Goal: Information Seeking & Learning: Learn about a topic

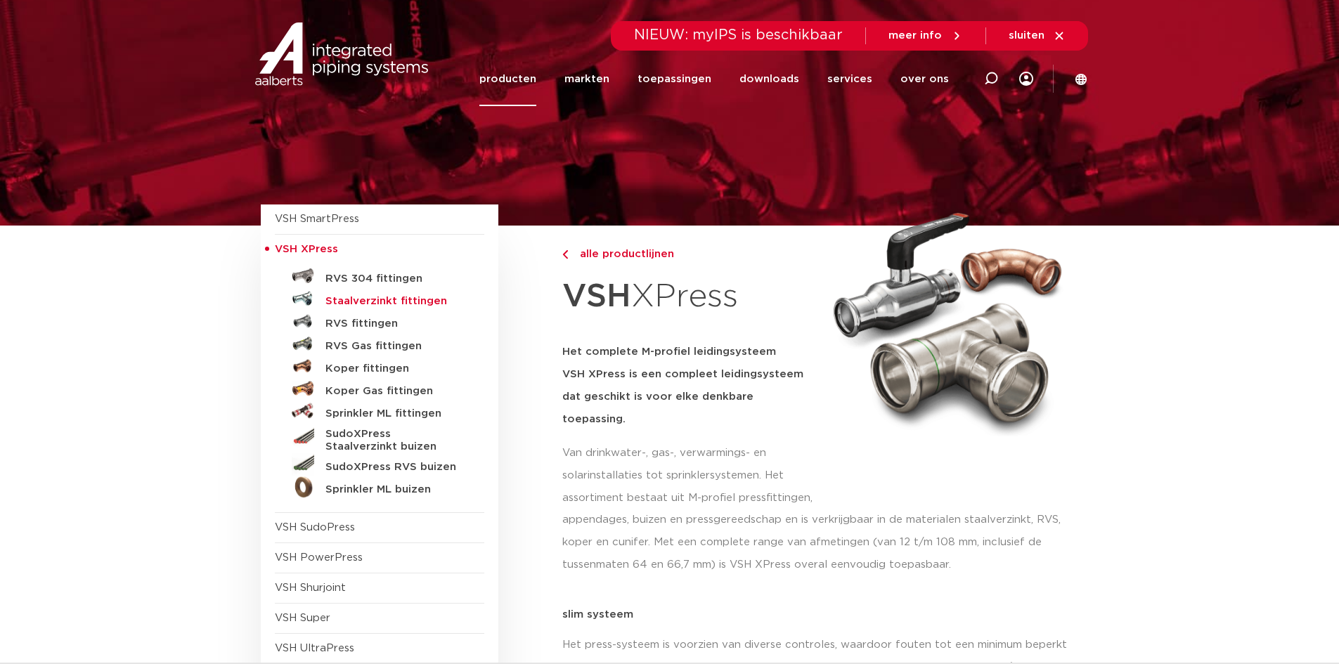
click at [366, 303] on h5 "Staalverzinkt fittingen" at bounding box center [394, 301] width 139 height 13
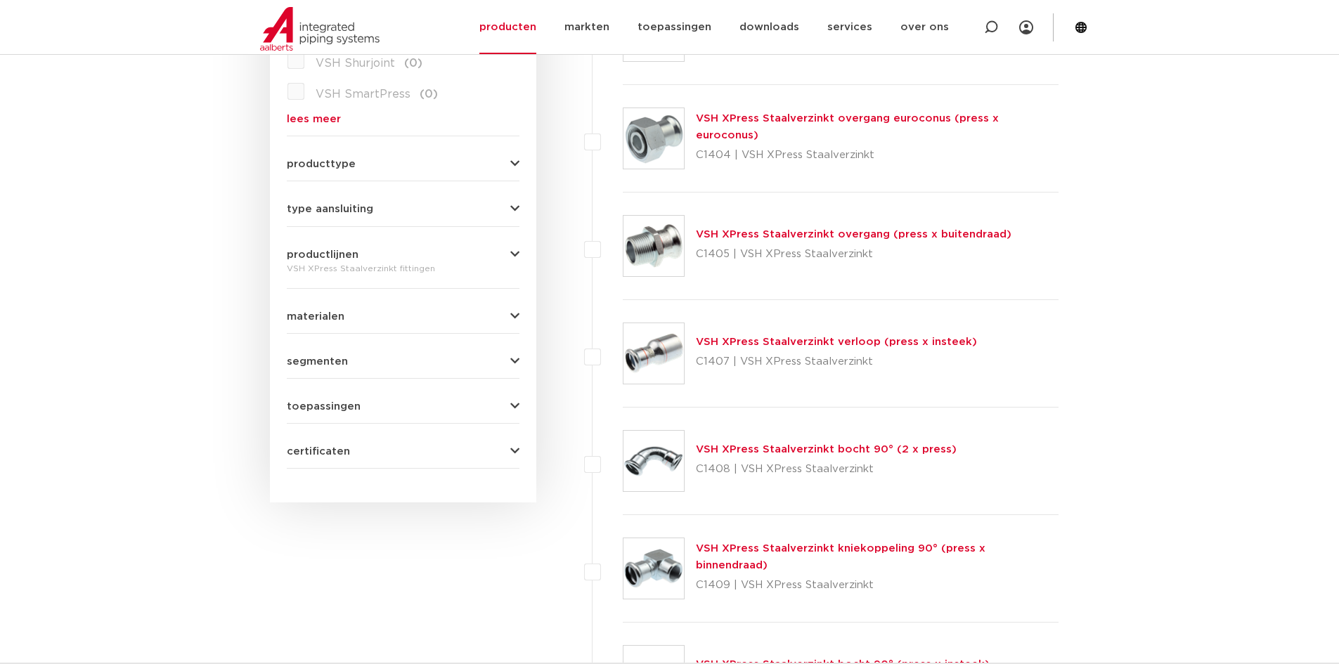
scroll to position [562, 0]
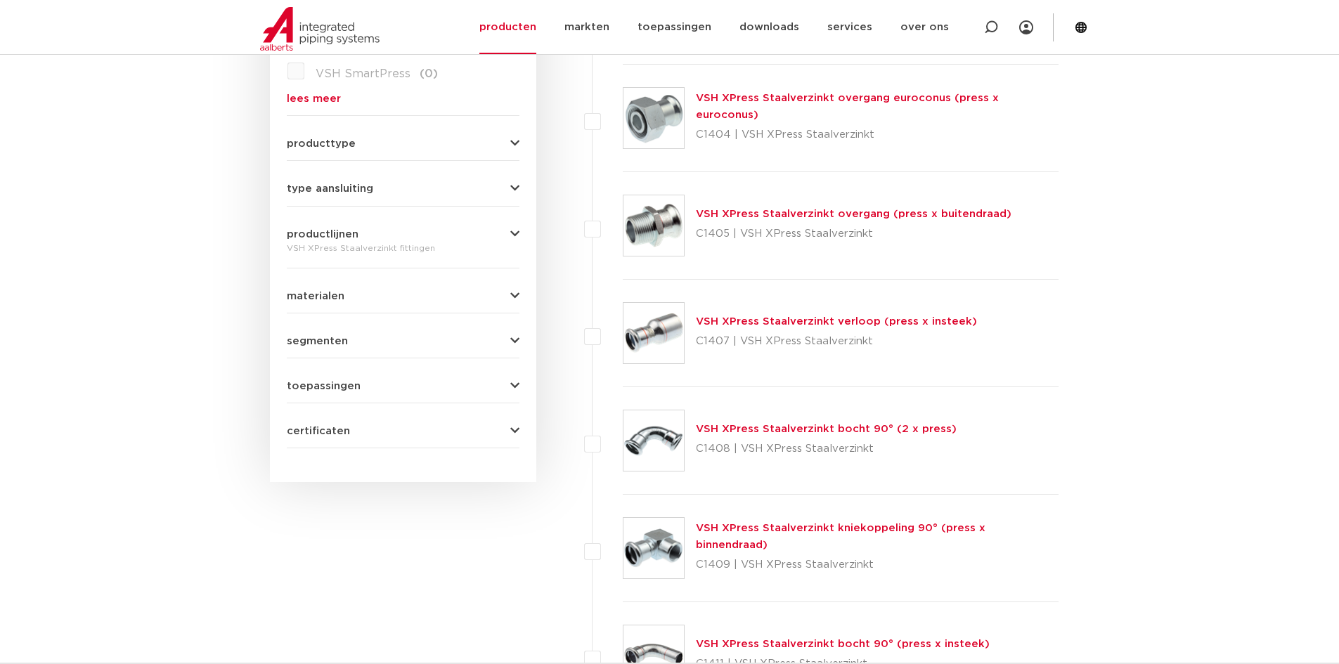
click at [410, 288] on div "materialen staal (36) brons (1) messing (0) roestvaststaal (0) koper (0) gietij…" at bounding box center [403, 291] width 233 height 22
click at [418, 192] on button "type aansluiting" at bounding box center [403, 188] width 233 height 11
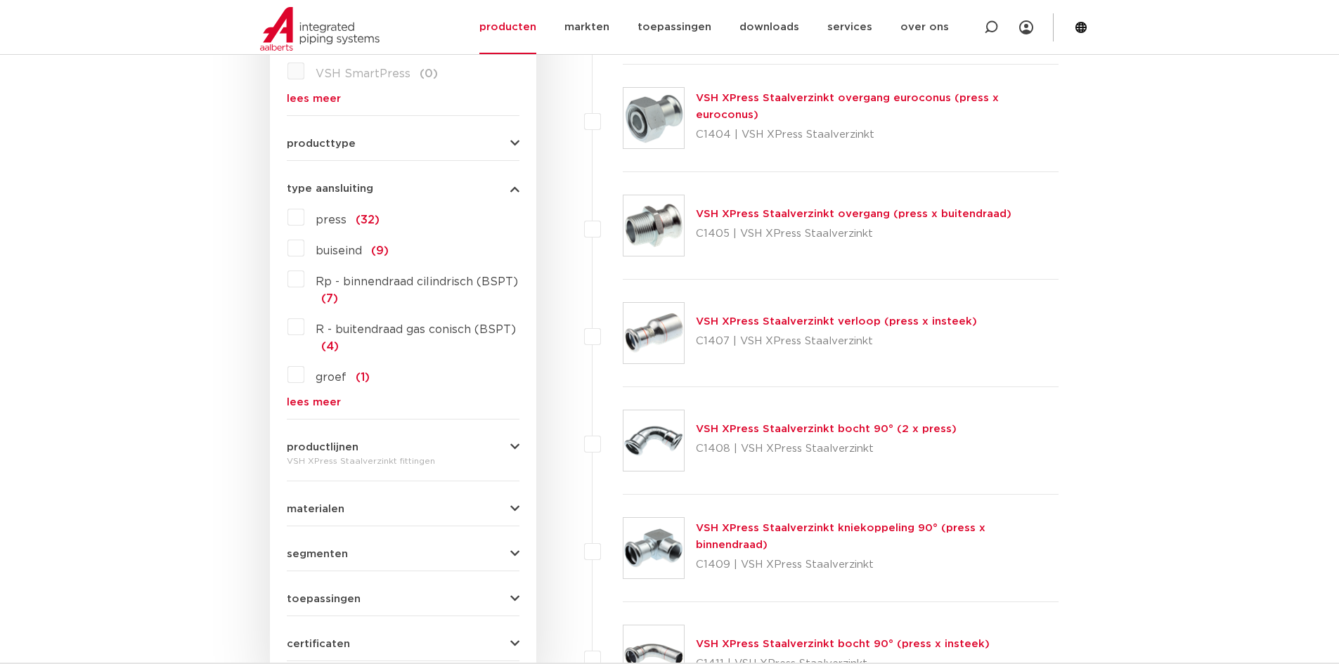
click at [383, 137] on div "producttype meerdelig (4) voordeelpakket (1) demontabel (0) accessoires (fittin…" at bounding box center [403, 138] width 233 height 22
click at [370, 146] on button "producttype" at bounding box center [403, 143] width 233 height 11
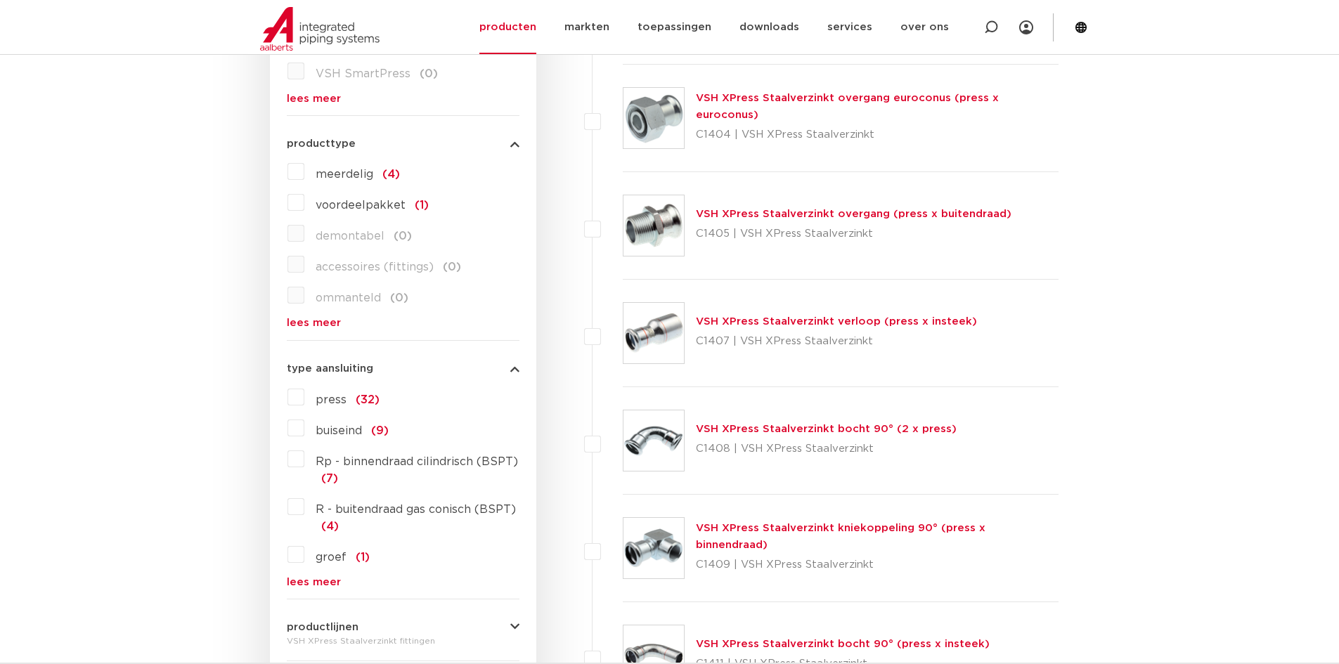
click at [365, 145] on button "producttype" at bounding box center [403, 143] width 233 height 11
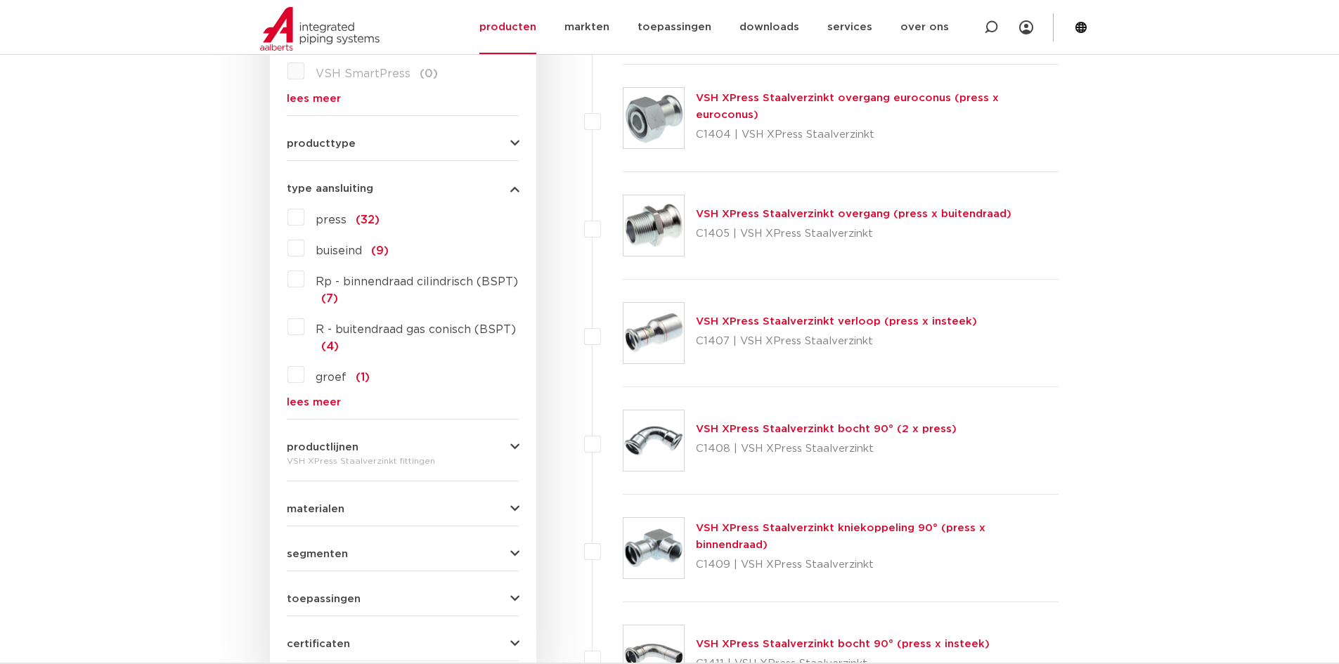
click at [304, 217] on label "press (32)" at bounding box center [341, 217] width 75 height 22
click at [0, 0] on input "press (32)" at bounding box center [0, 0] width 0 height 0
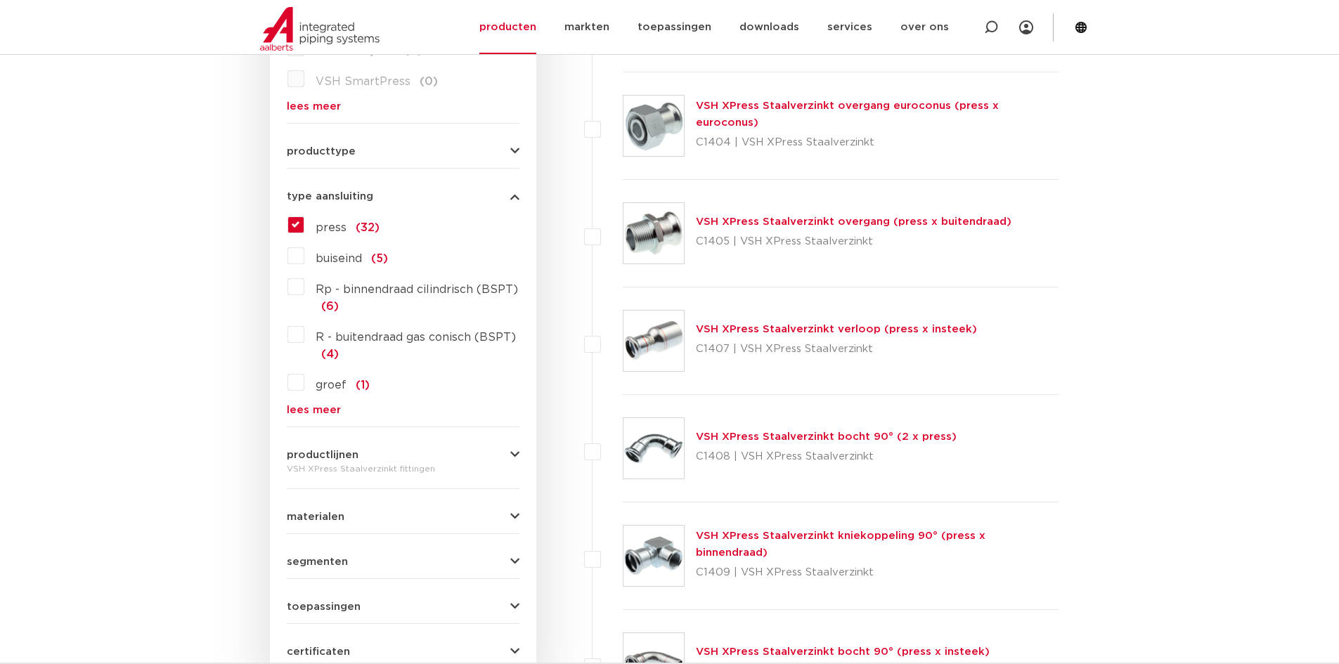
scroll to position [562, 0]
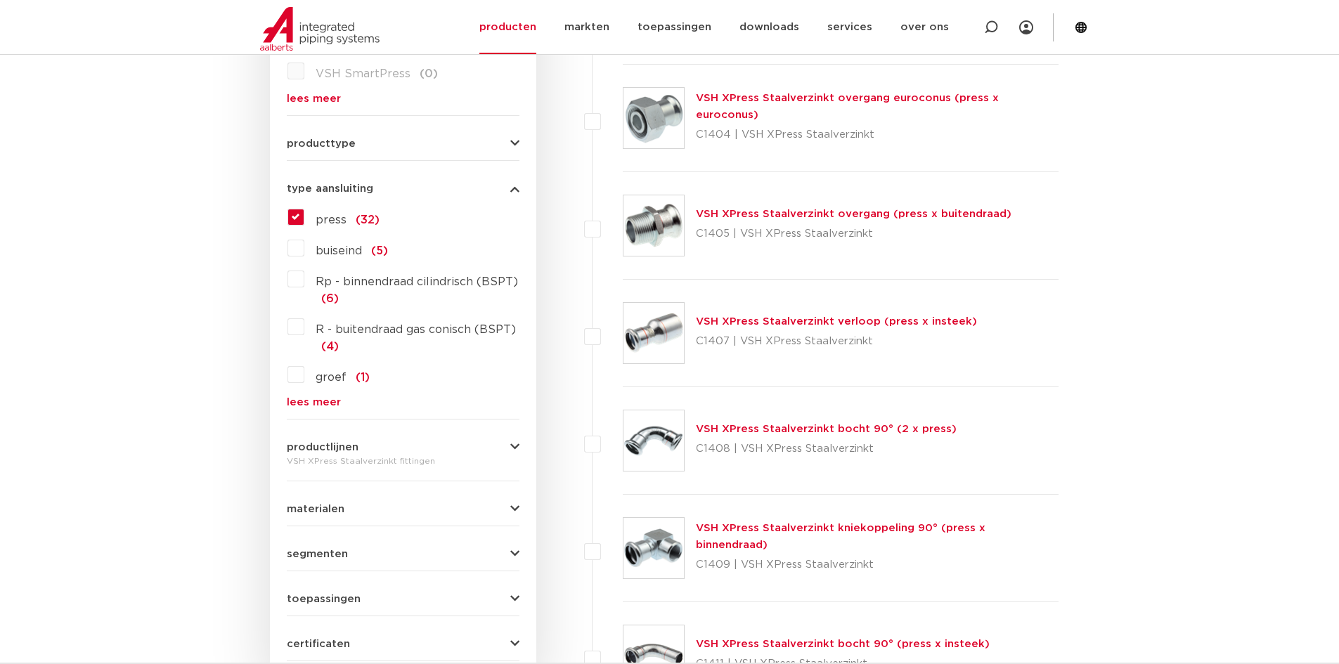
click at [339, 521] on form "zoek op naam of productnummer alle categorieën fittingen fittingen afsluiters b…" at bounding box center [403, 219] width 233 height 885
click at [341, 505] on span "materialen" at bounding box center [316, 509] width 58 height 11
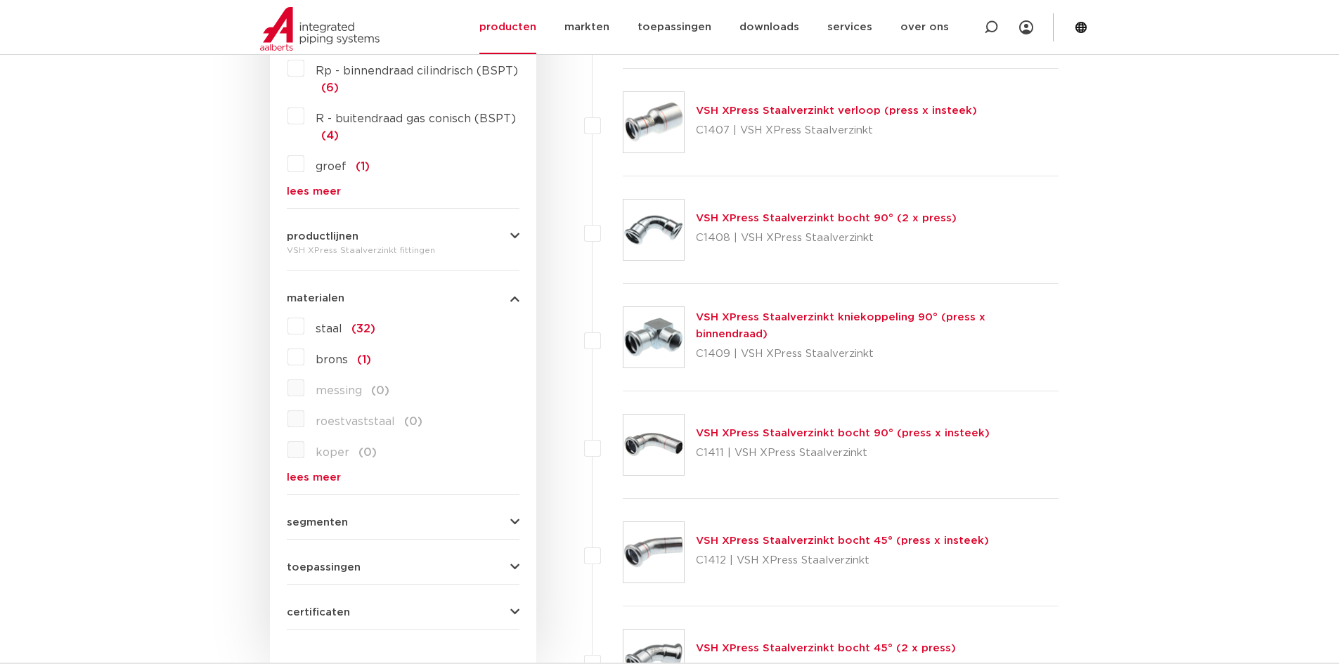
click at [304, 297] on span "materialen" at bounding box center [316, 298] width 58 height 11
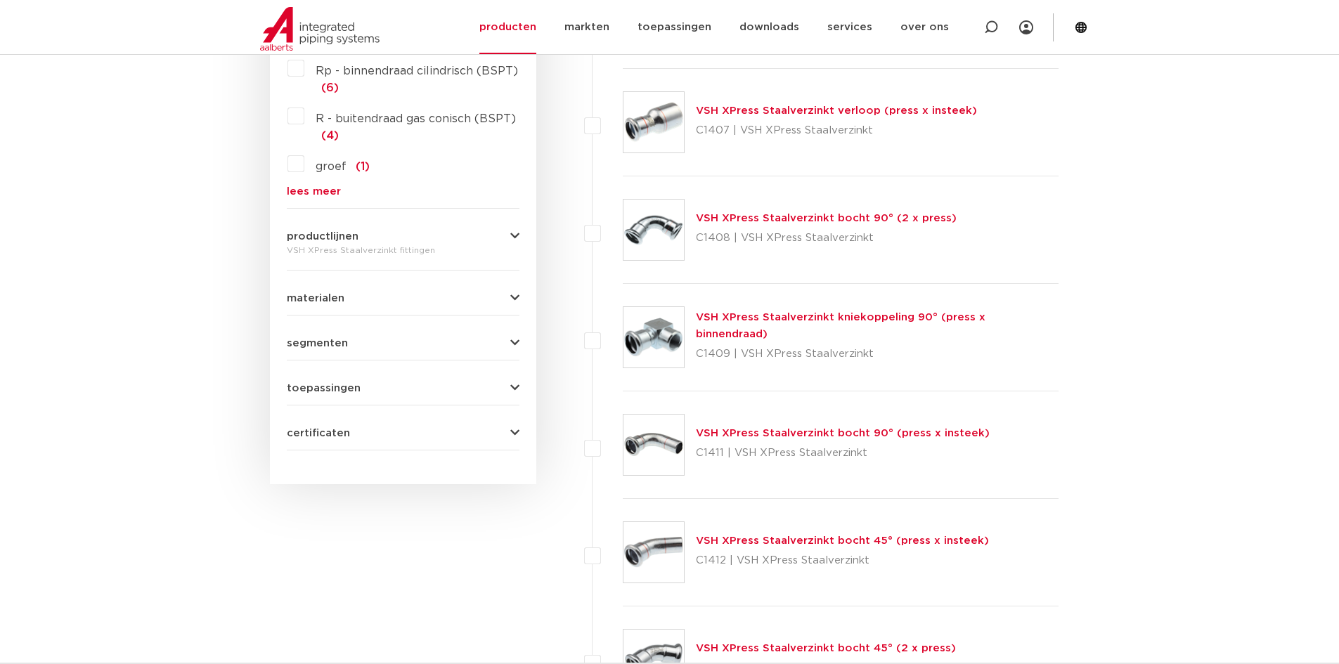
click at [332, 342] on span "segmenten" at bounding box center [317, 343] width 61 height 11
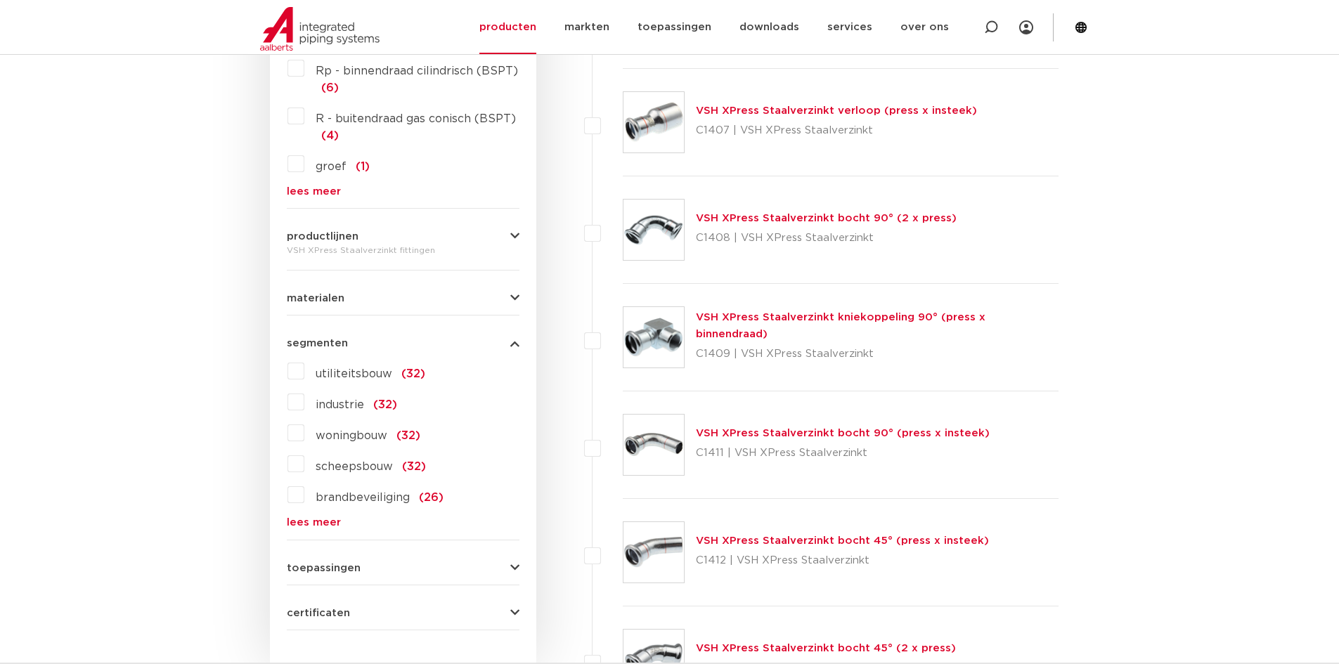
click at [332, 342] on span "segmenten" at bounding box center [317, 343] width 61 height 11
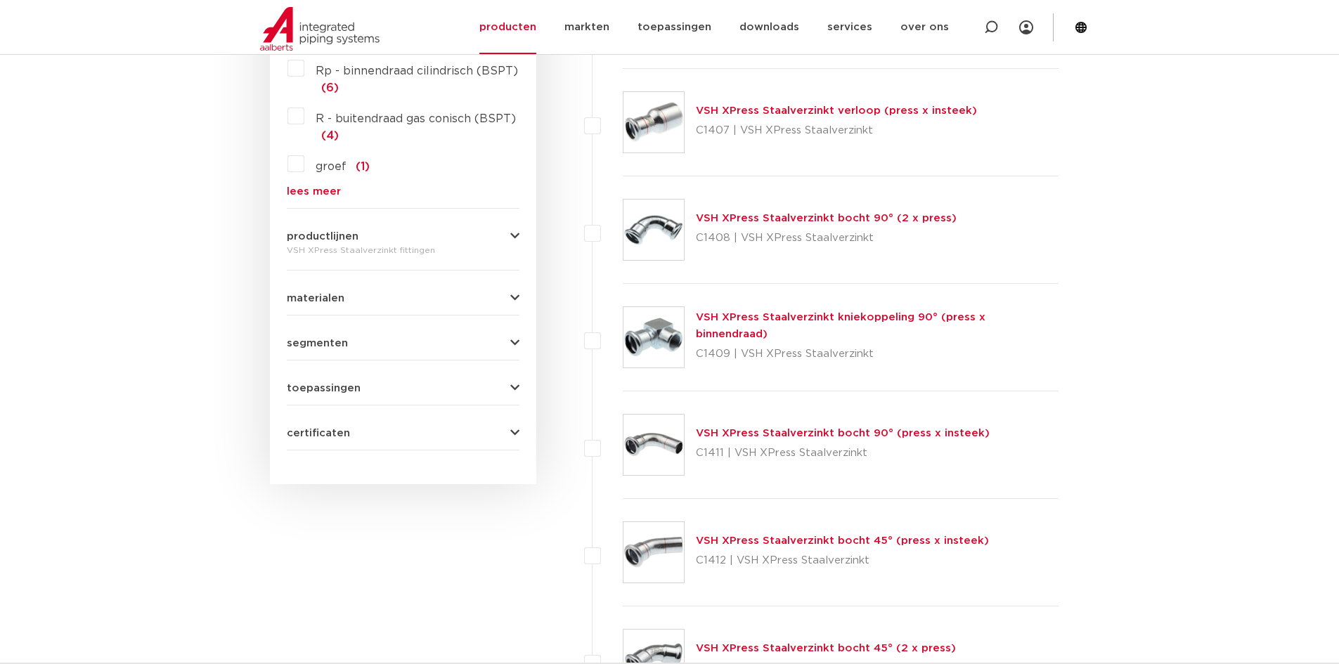
click at [333, 401] on form "zoek op naam of productnummer alle categorieën fittingen fittingen afsluiters b…" at bounding box center [403, 8] width 233 height 885
click at [332, 390] on span "toepassingen" at bounding box center [324, 388] width 74 height 11
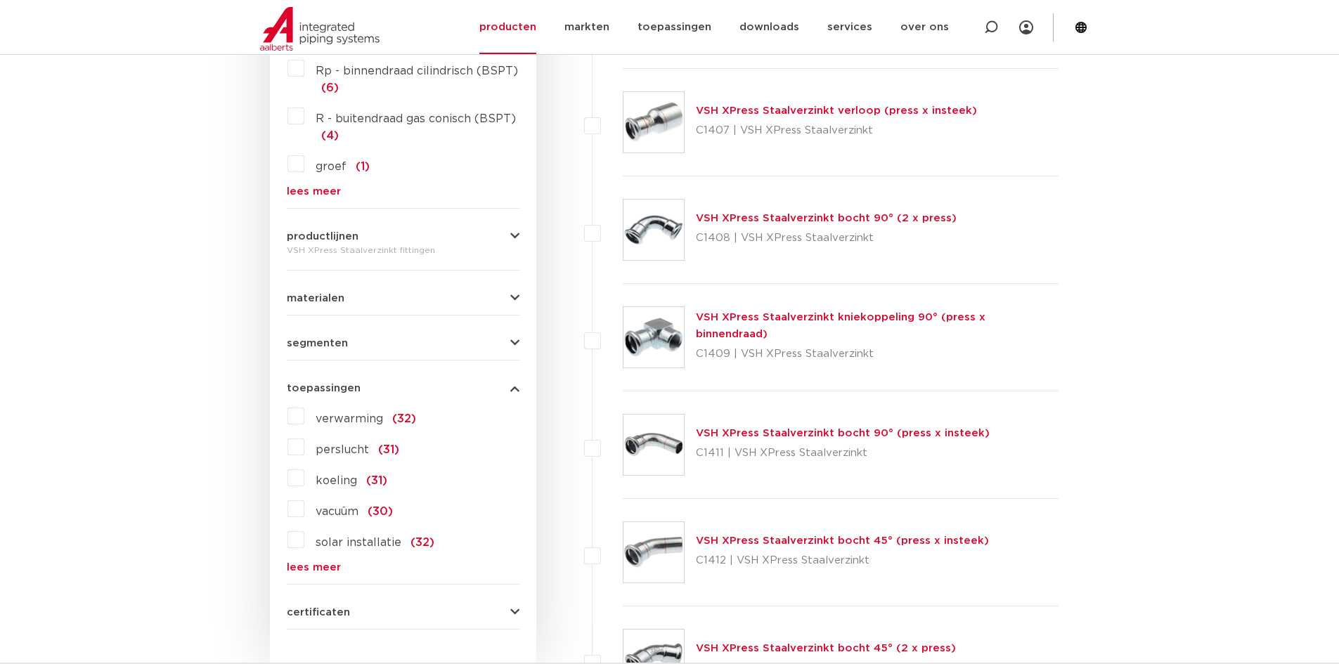
click at [332, 390] on span "toepassingen" at bounding box center [324, 388] width 74 height 11
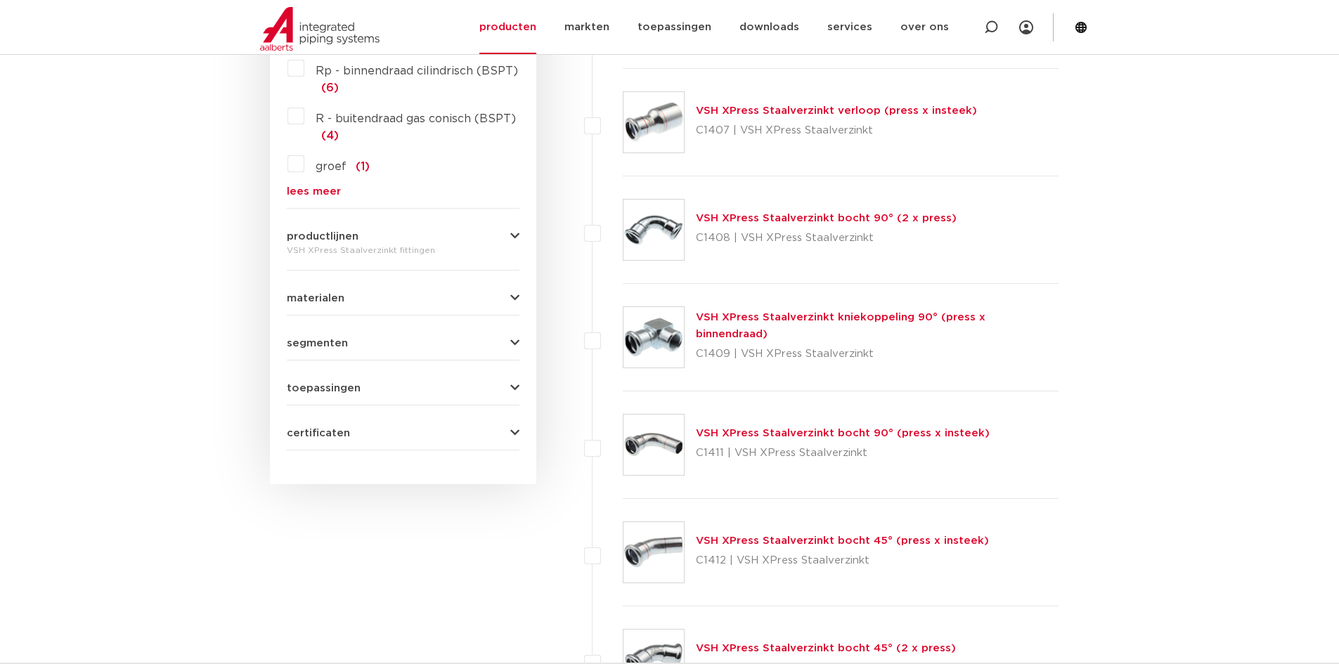
click at [336, 444] on form "zoek op naam of productnummer alle categorieën fittingen fittingen afsluiters b…" at bounding box center [403, 8] width 233 height 885
click at [336, 434] on span "certificaten" at bounding box center [318, 433] width 63 height 11
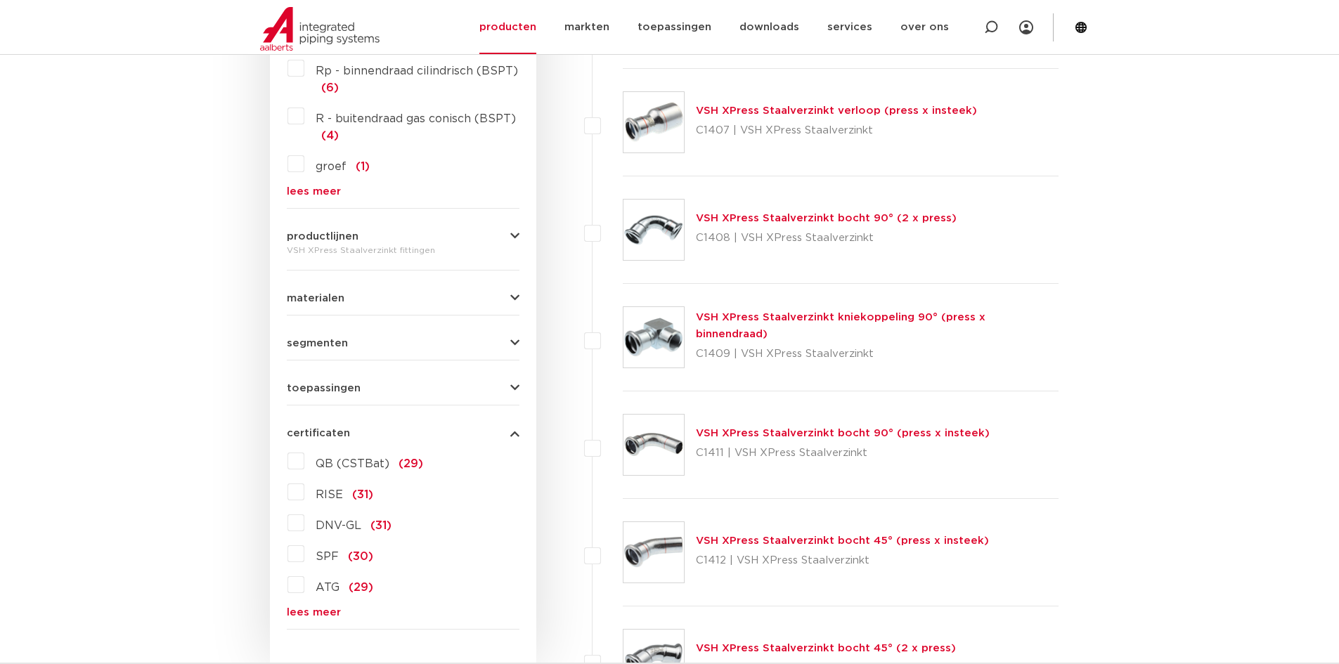
click at [336, 434] on span "certificaten" at bounding box center [318, 433] width 63 height 11
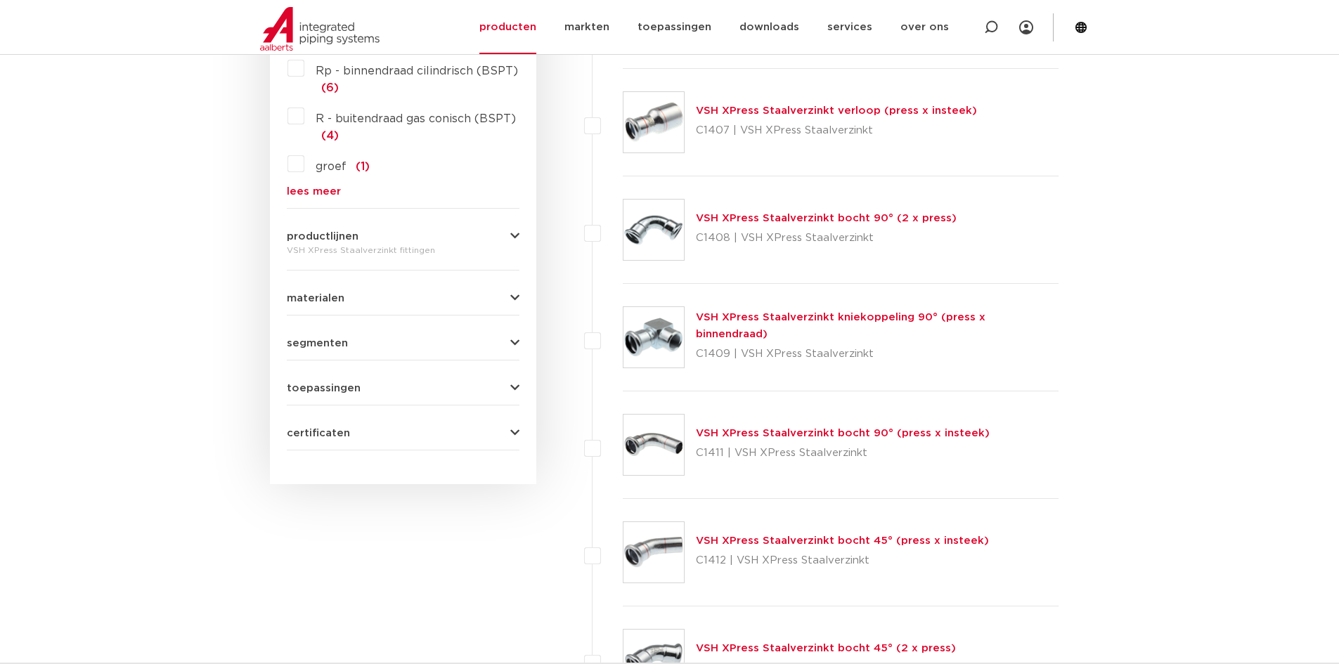
click at [339, 238] on span "productlijnen" at bounding box center [323, 236] width 72 height 11
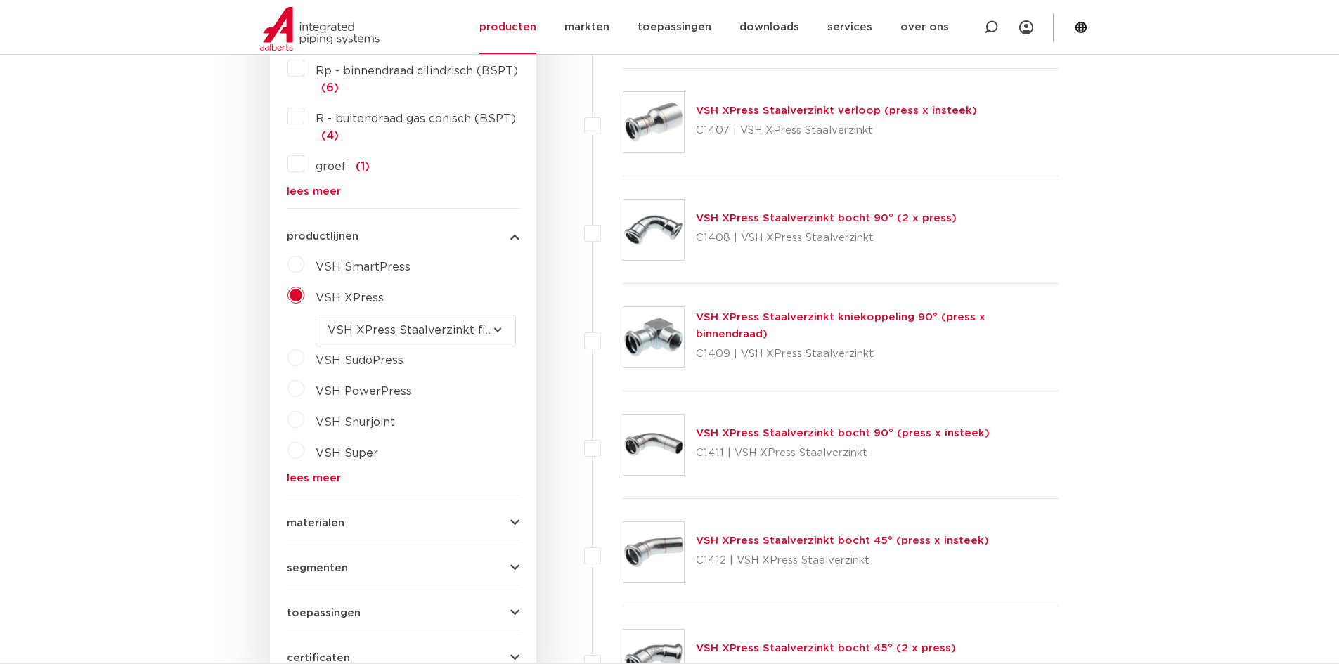
click at [339, 235] on span "productlijnen" at bounding box center [323, 236] width 72 height 11
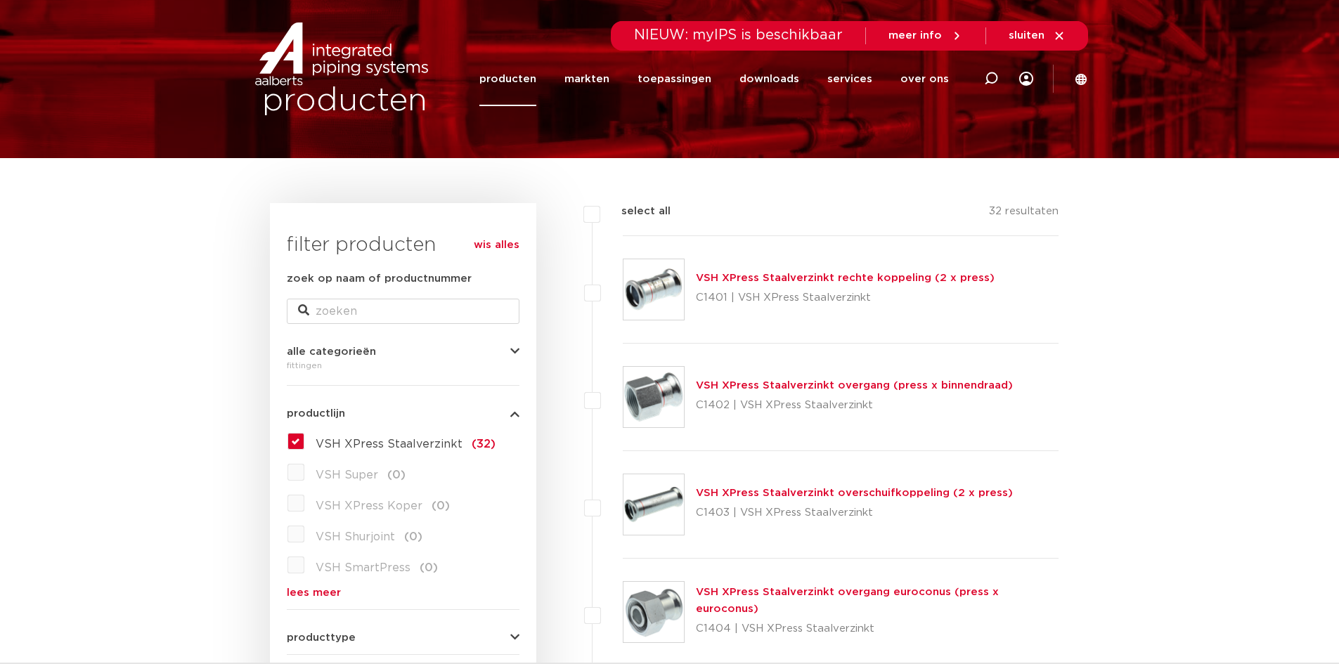
scroll to position [0, 0]
